Goal: Task Accomplishment & Management: Manage account settings

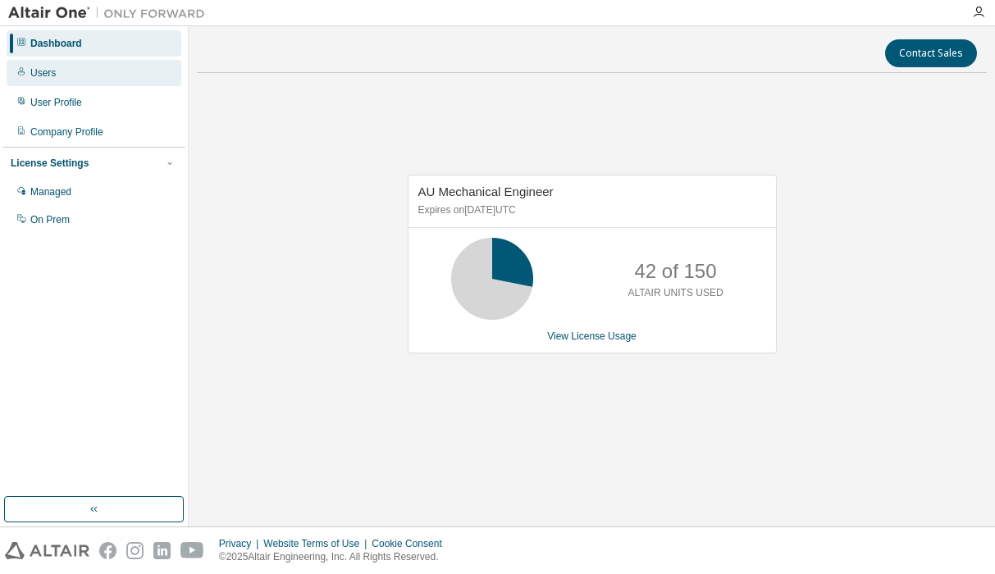
click at [70, 83] on div "Users" at bounding box center [94, 73] width 175 height 26
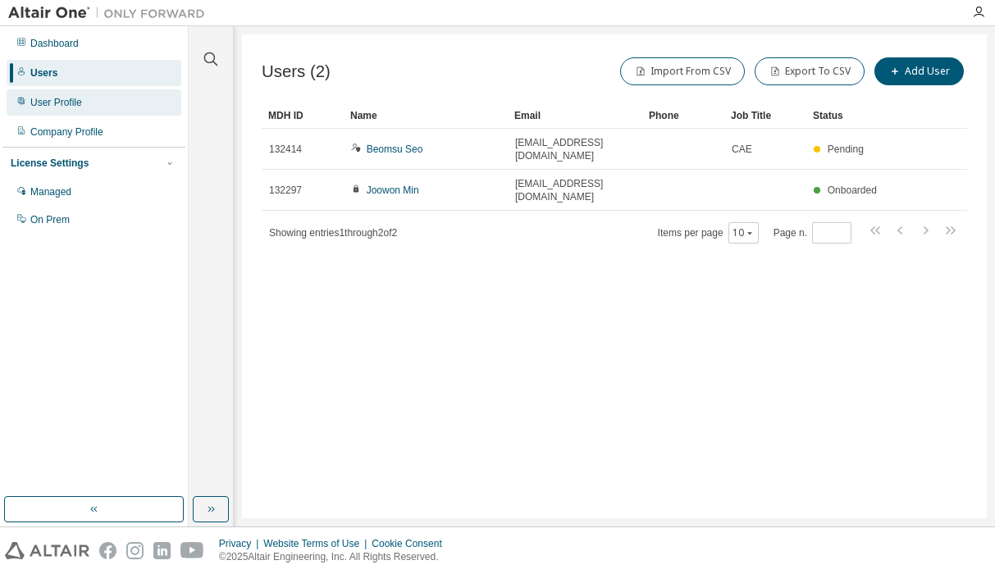
click at [76, 109] on div "User Profile" at bounding box center [94, 102] width 175 height 26
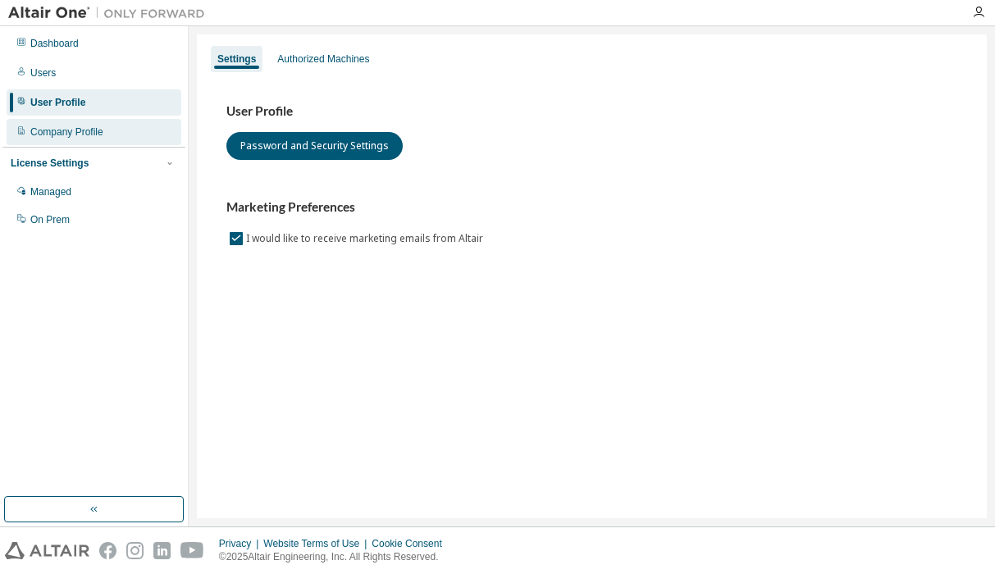
click at [72, 135] on div "Company Profile" at bounding box center [66, 132] width 73 height 13
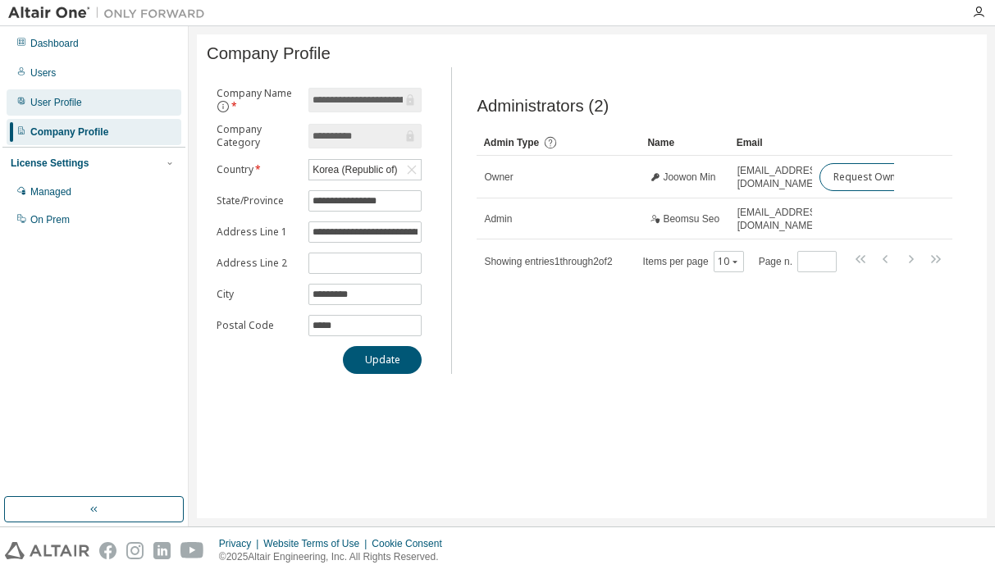
click at [89, 107] on div "User Profile" at bounding box center [94, 102] width 175 height 26
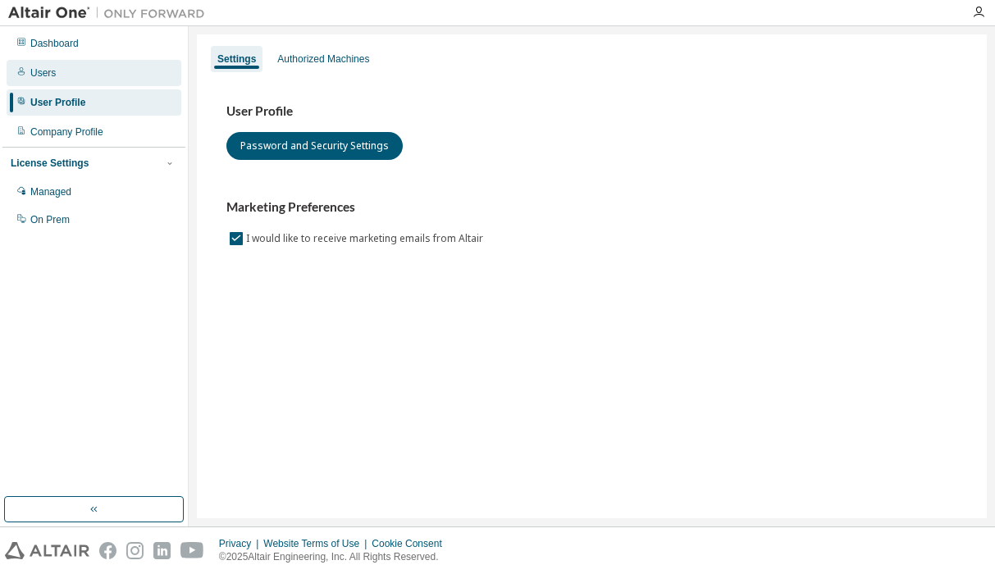
click at [104, 73] on div "Users" at bounding box center [94, 73] width 175 height 26
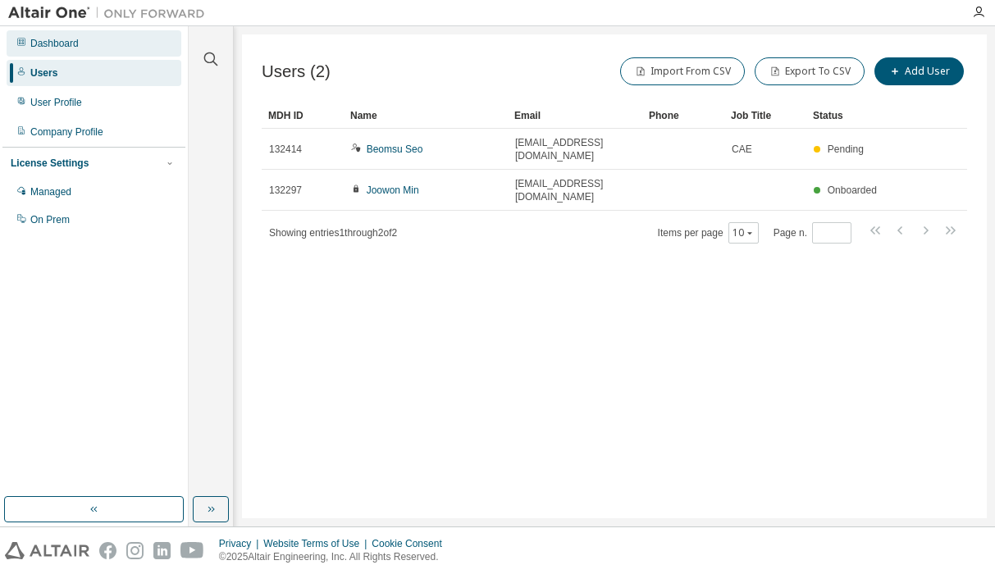
click at [118, 53] on div "Dashboard" at bounding box center [94, 43] width 175 height 26
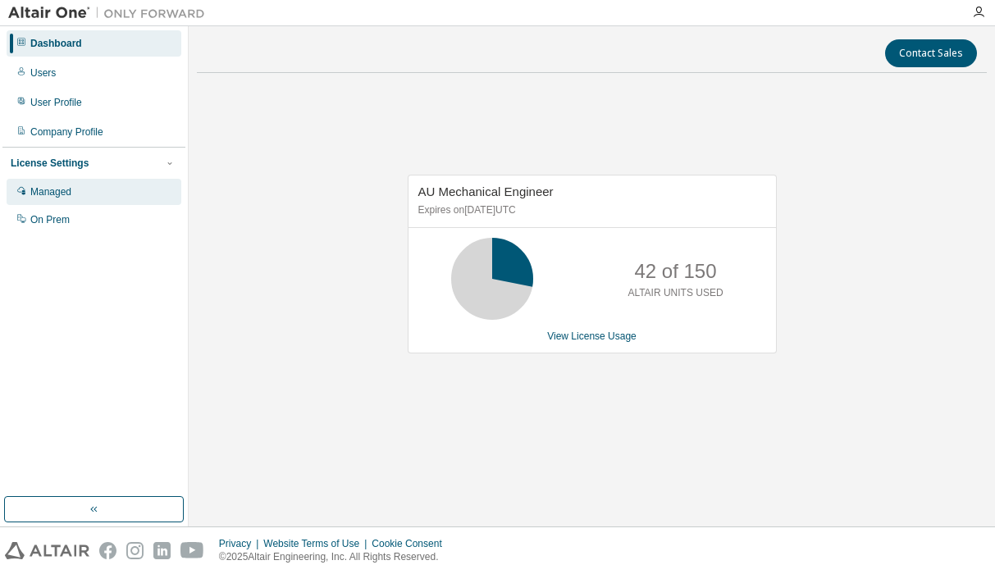
click at [119, 193] on div "Managed" at bounding box center [94, 192] width 175 height 26
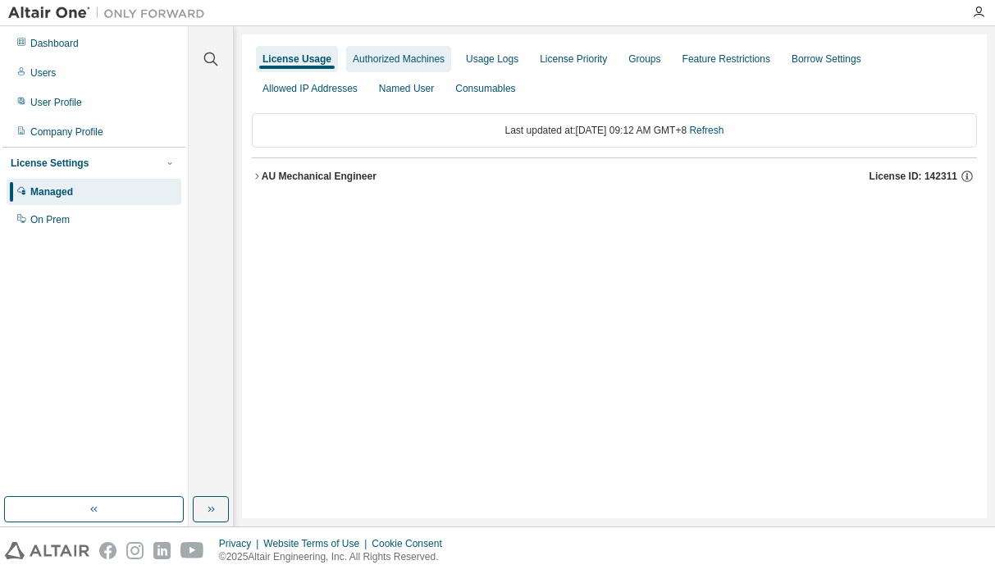
click at [401, 57] on div "Authorized Machines" at bounding box center [399, 59] width 92 height 13
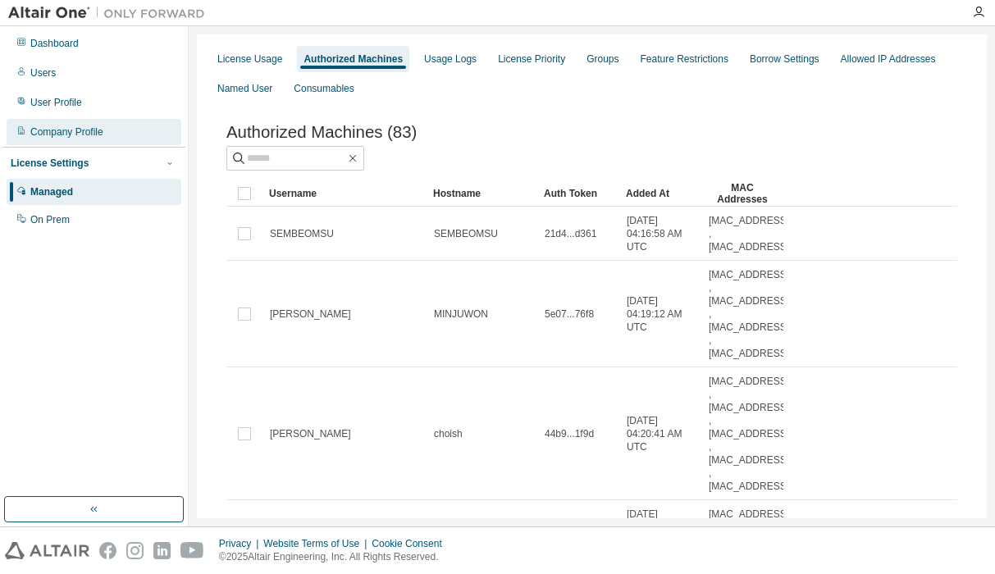
click at [107, 135] on div "Company Profile" at bounding box center [94, 132] width 175 height 26
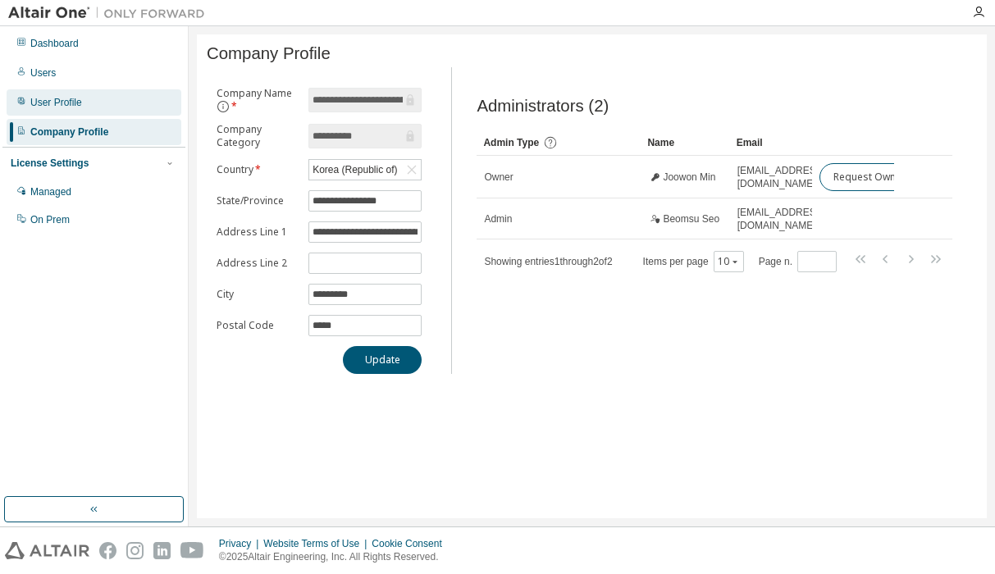
click at [113, 111] on div "User Profile" at bounding box center [94, 102] width 175 height 26
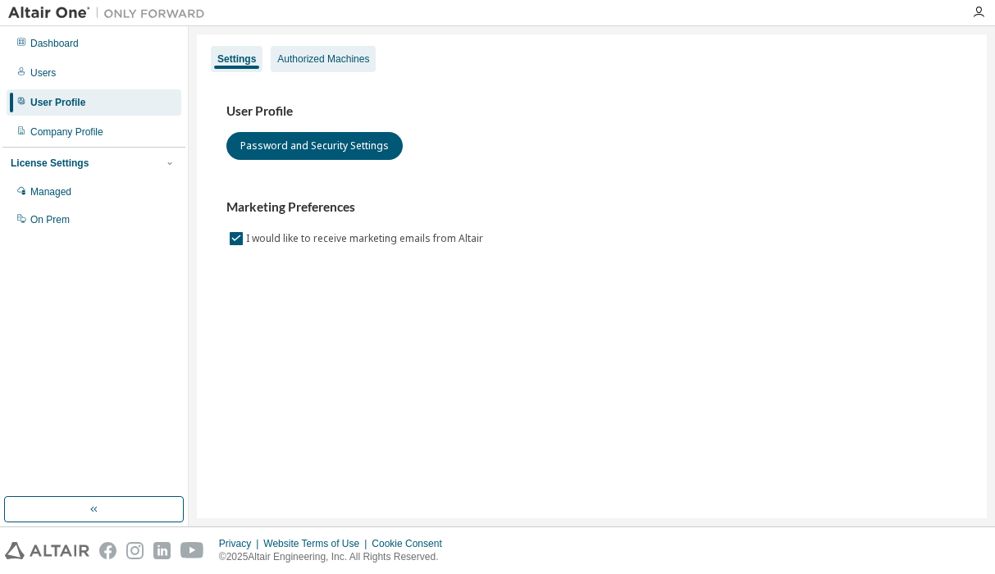
click at [346, 64] on div "Authorized Machines" at bounding box center [323, 59] width 92 height 13
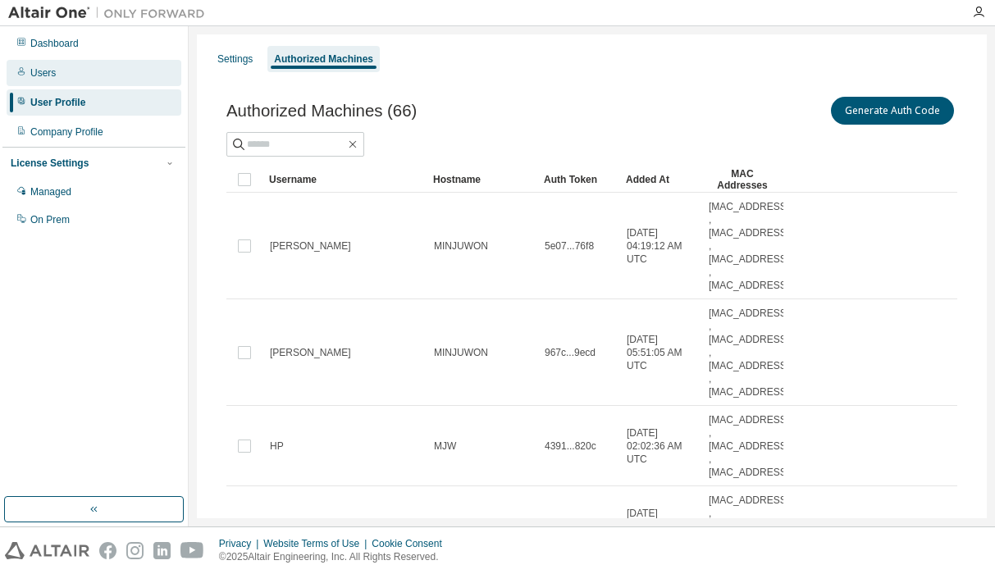
click at [71, 74] on div "Users" at bounding box center [94, 73] width 175 height 26
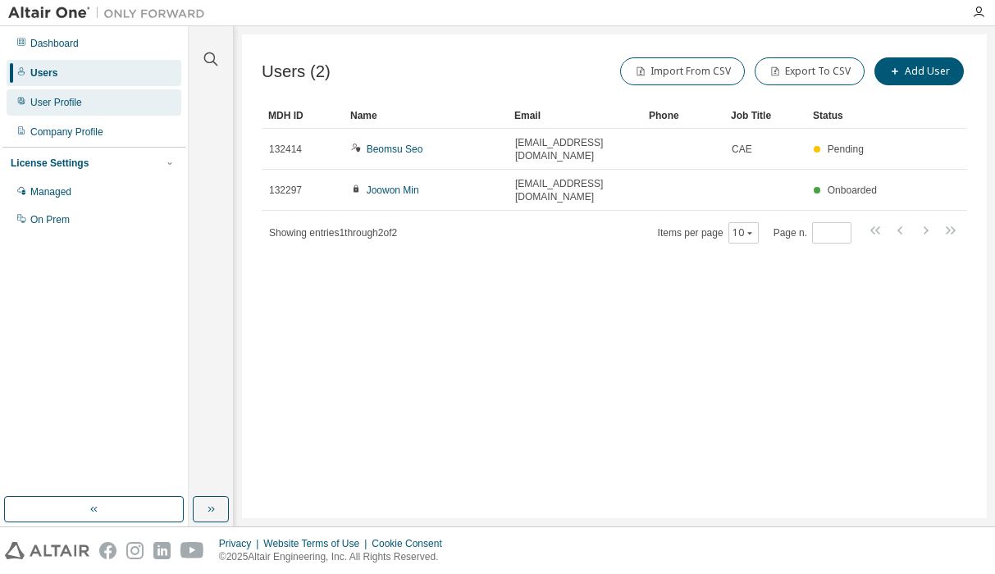
click at [71, 106] on div "User Profile" at bounding box center [56, 102] width 52 height 13
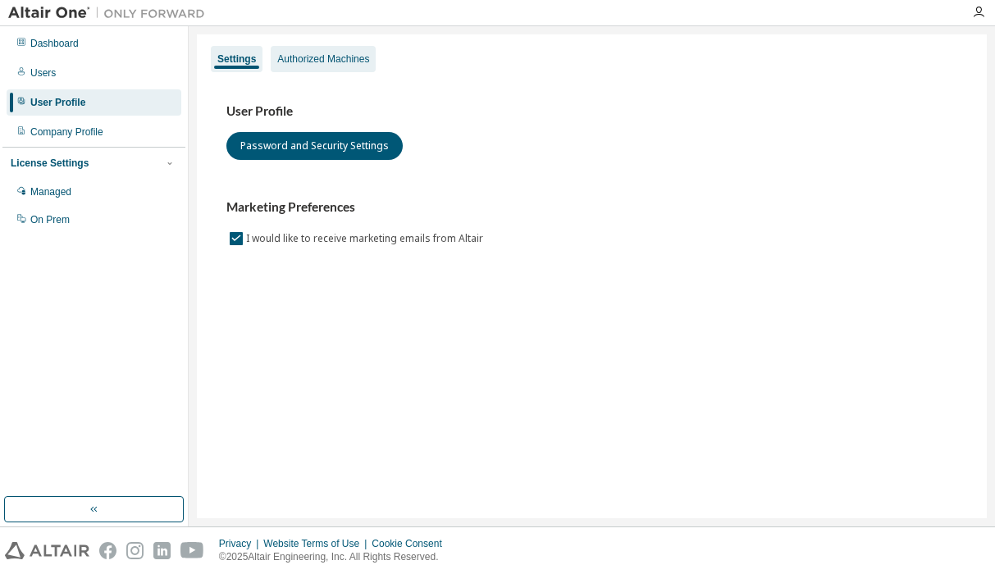
click at [356, 61] on div "Authorized Machines" at bounding box center [323, 59] width 92 height 13
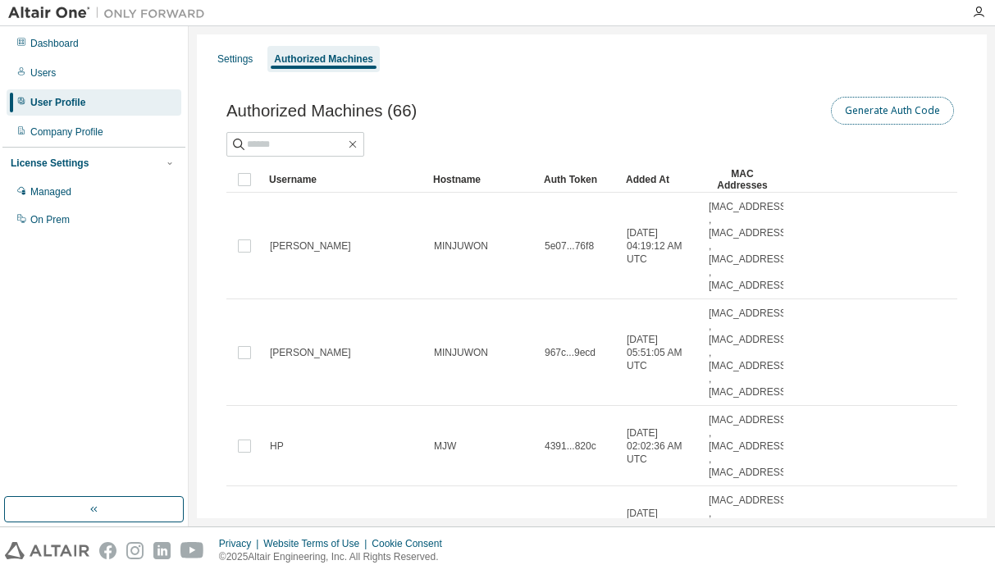
click at [852, 121] on button "Generate Auth Code" at bounding box center [892, 111] width 123 height 28
